Goal: Information Seeking & Learning: Compare options

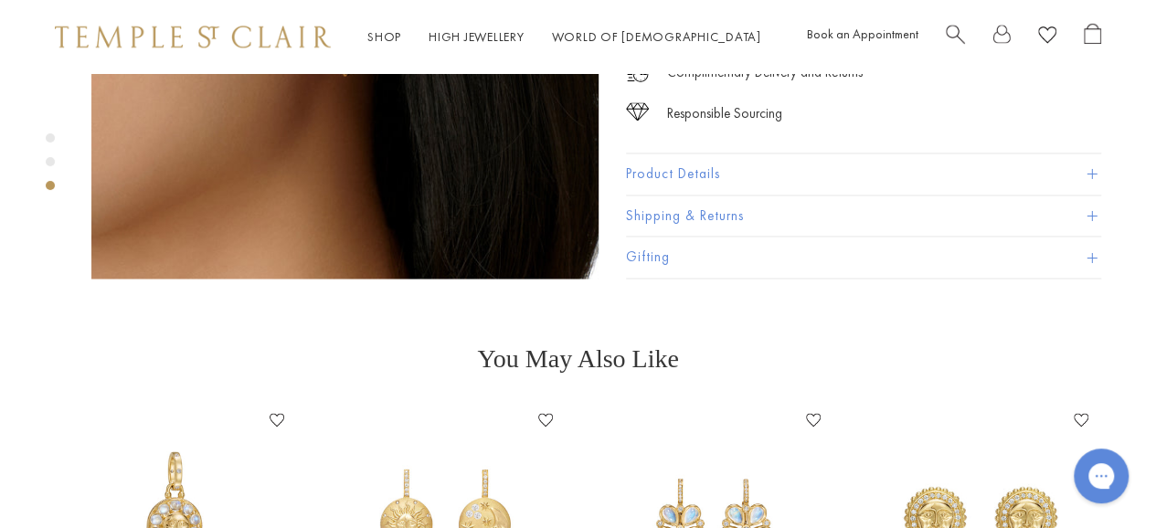
scroll to position [1462, 0]
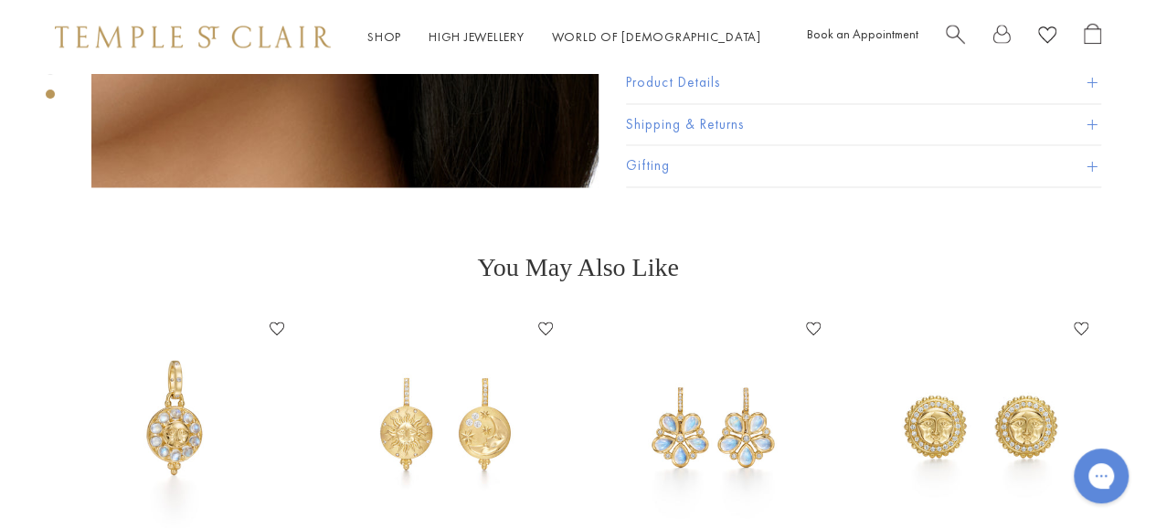
click at [460, 423] on img at bounding box center [443, 428] width 231 height 231
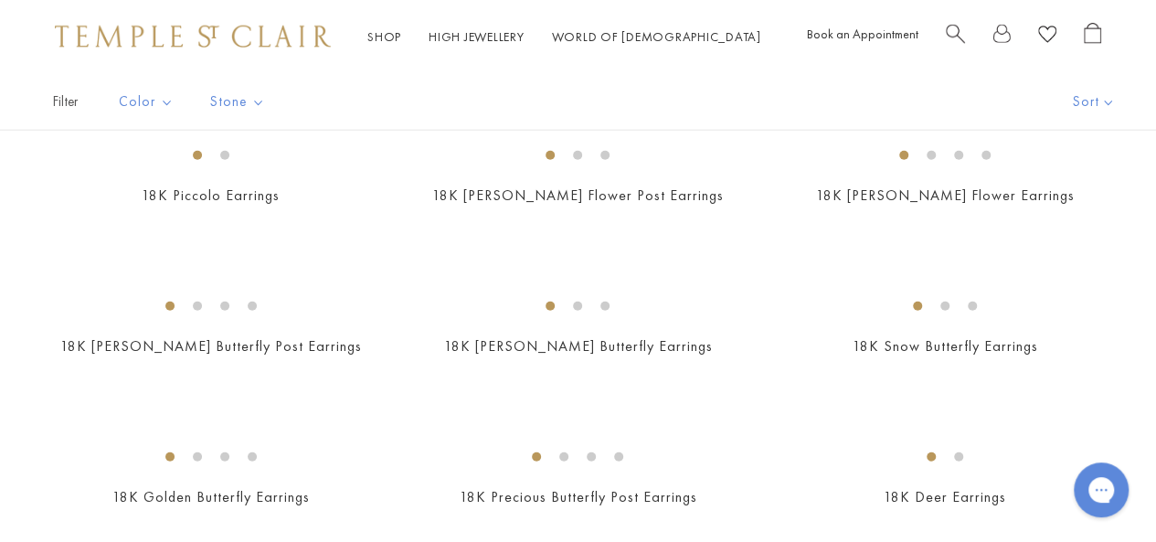
scroll to position [2093, 0]
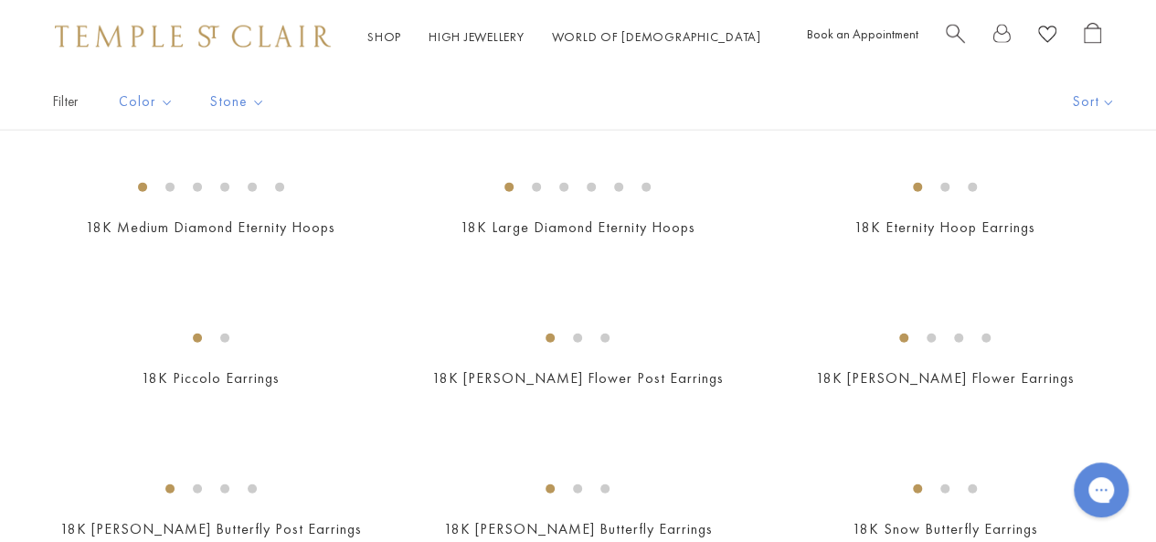
click at [0, 0] on img at bounding box center [0, 0] width 0 height 0
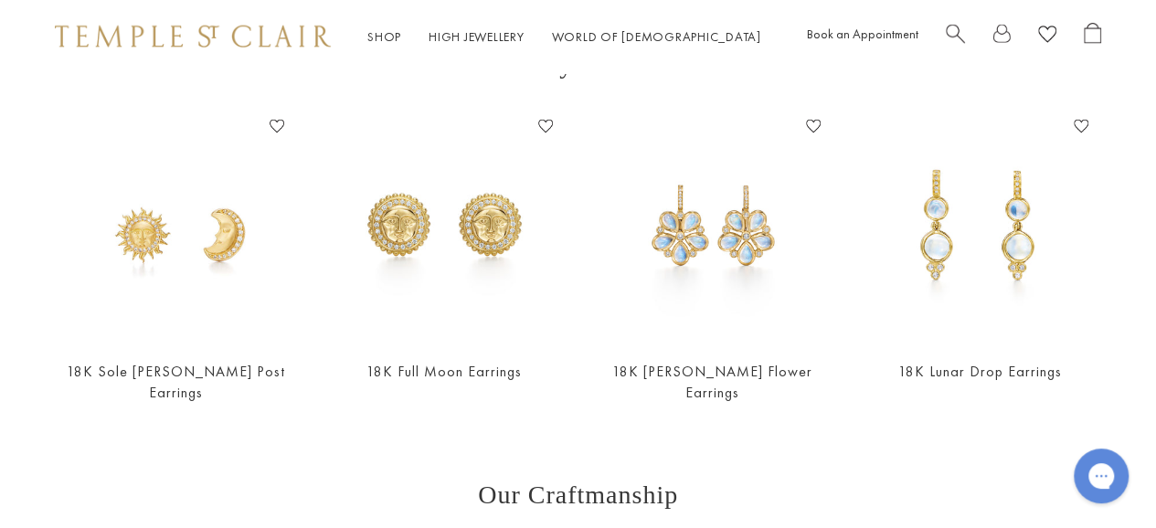
scroll to position [2833, 0]
